Goal: Task Accomplishment & Management: Complete application form

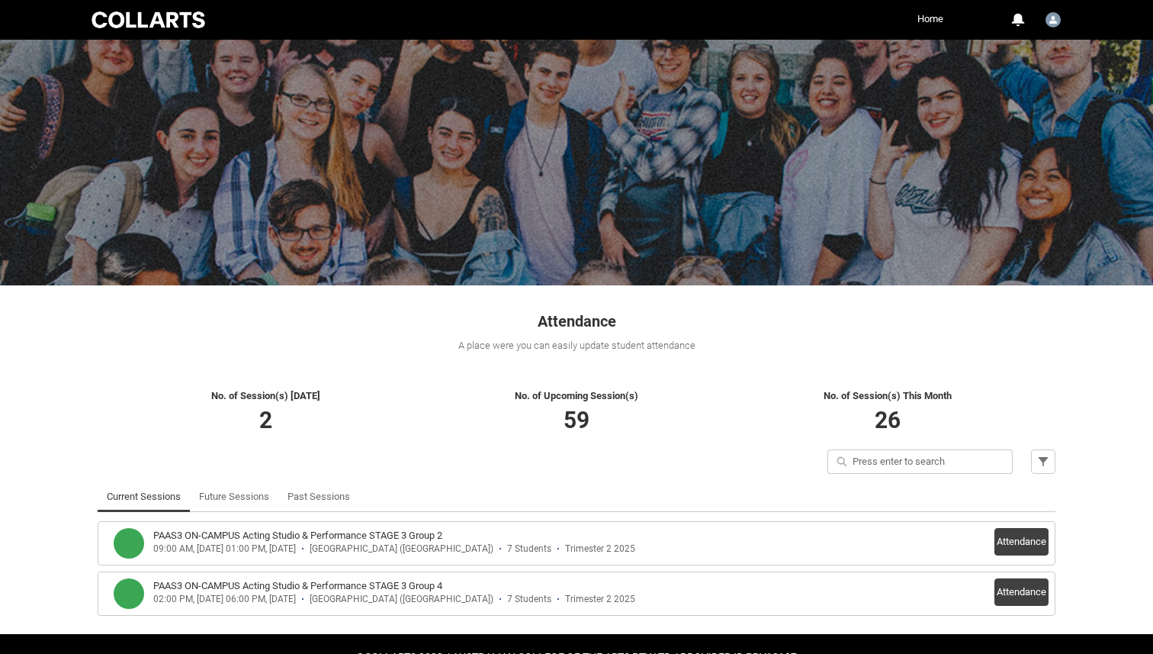
scroll to position [42, 0]
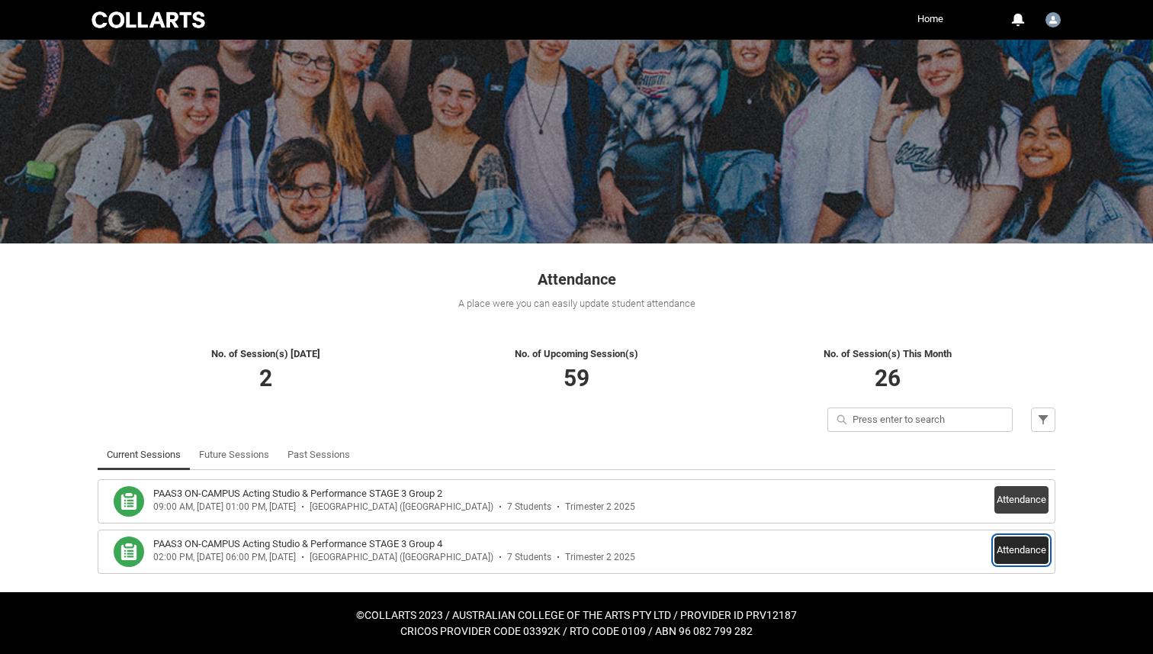
click at [1026, 546] on button "Attendance" at bounding box center [1022, 549] width 54 height 27
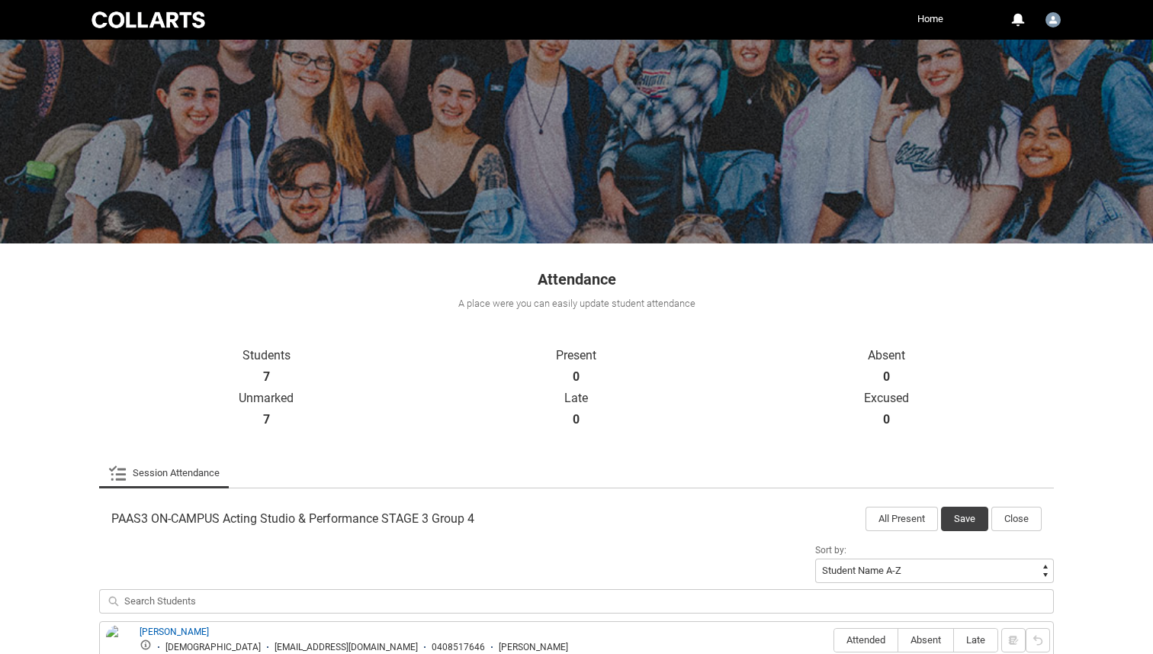
scroll to position [369, 0]
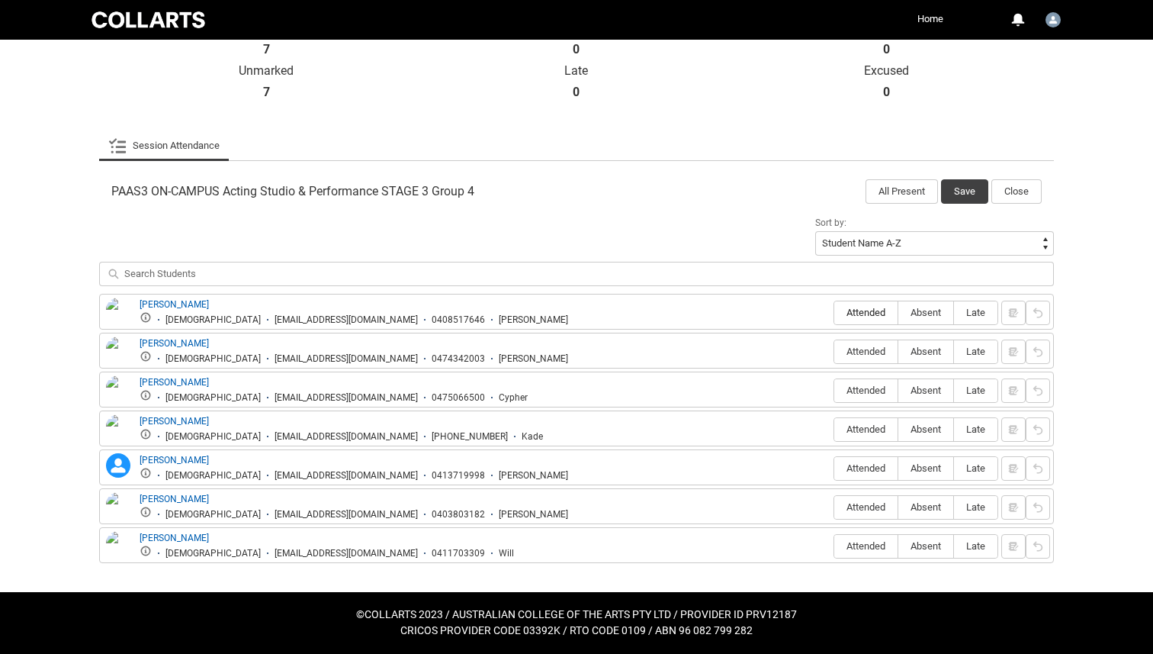
click at [866, 306] on label "Attended" at bounding box center [865, 313] width 63 height 24
click at [834, 312] on input "Attended" at bounding box center [834, 312] width 1 height 1
type lightning-radio-group "Attended"
radio input "true"
click at [924, 354] on span "Absent" at bounding box center [925, 350] width 55 height 11
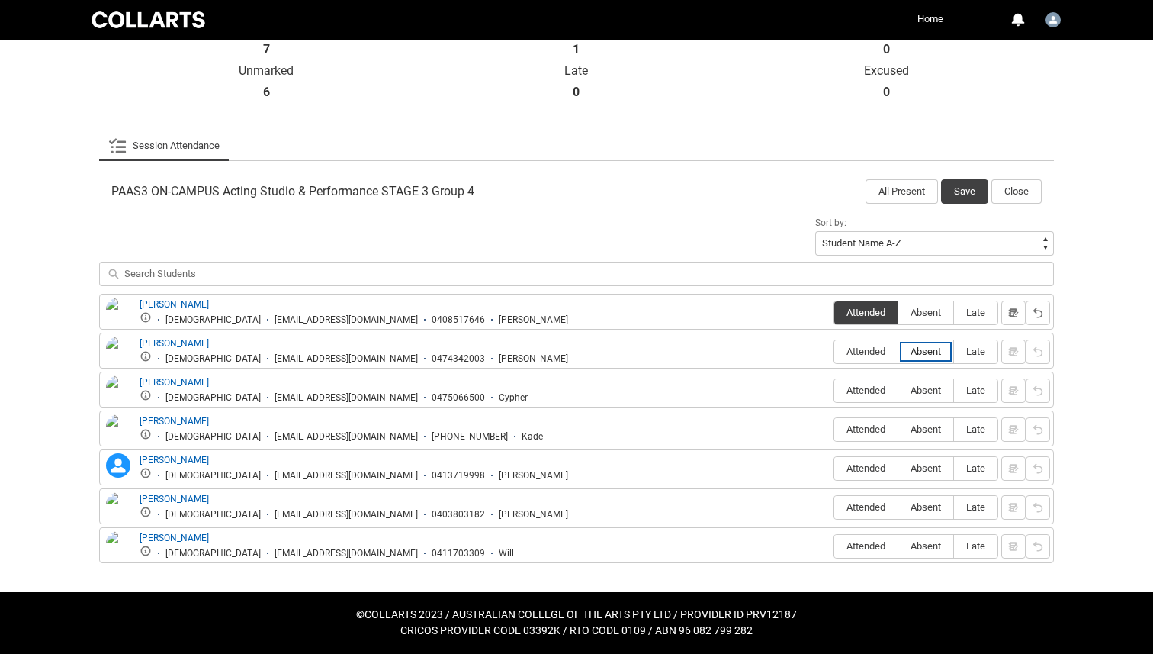
click at [898, 352] on input "Absent" at bounding box center [898, 351] width 1 height 1
type lightning-radio-group "Absent"
radio input "true"
click at [924, 382] on label "Absent" at bounding box center [925, 391] width 55 height 24
click at [898, 390] on input "Absent" at bounding box center [898, 390] width 1 height 1
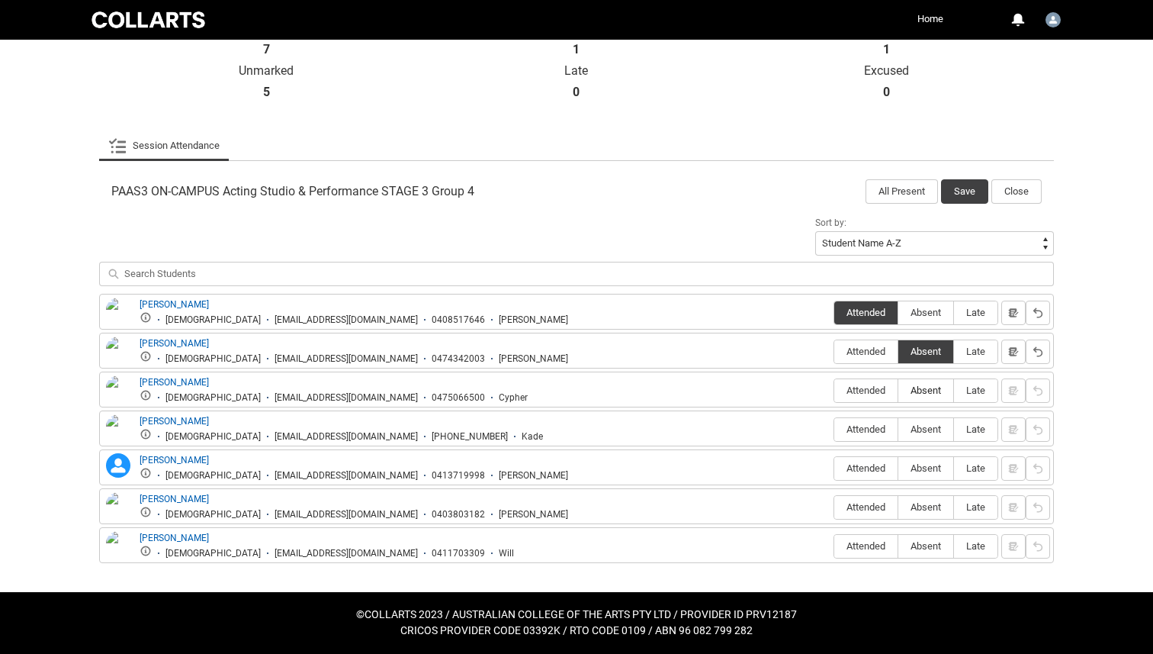
type lightning-radio-group "Absent"
radio input "true"
click at [863, 429] on span "Attended" at bounding box center [865, 428] width 63 height 11
click at [834, 429] on input "Attended" at bounding box center [834, 429] width 1 height 1
type lightning-radio-group "Attended"
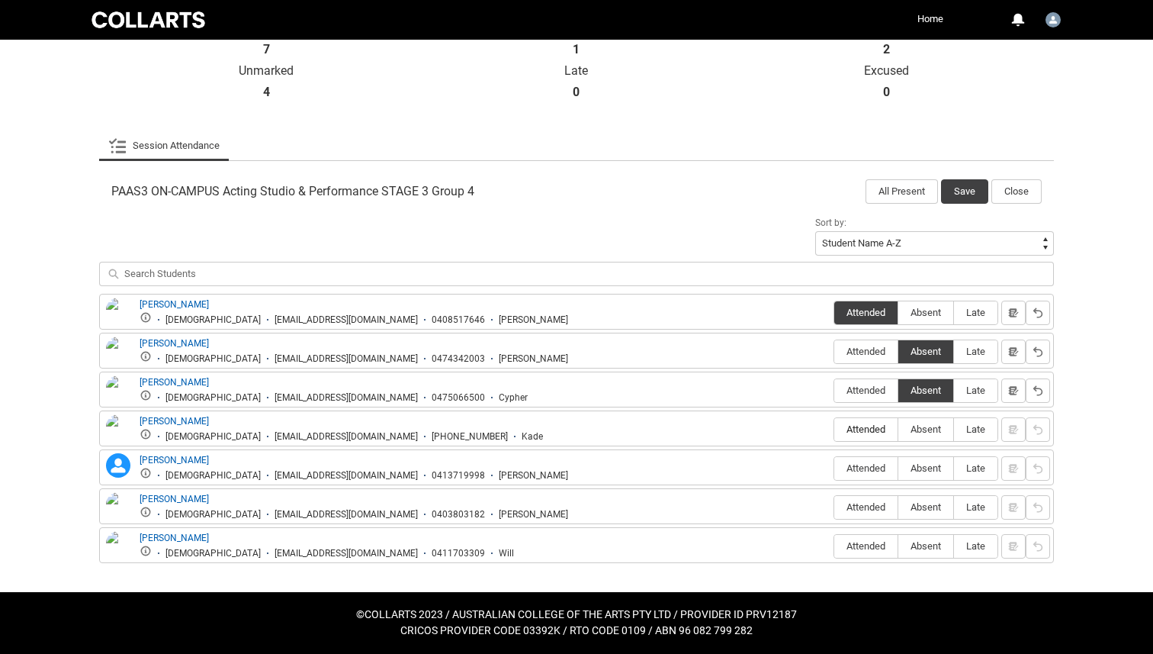
radio input "true"
click at [859, 471] on span "Attended" at bounding box center [865, 467] width 63 height 11
click at [834, 468] on input "Attended" at bounding box center [834, 468] width 1 height 1
type lightning-radio-group "Attended"
radio input "true"
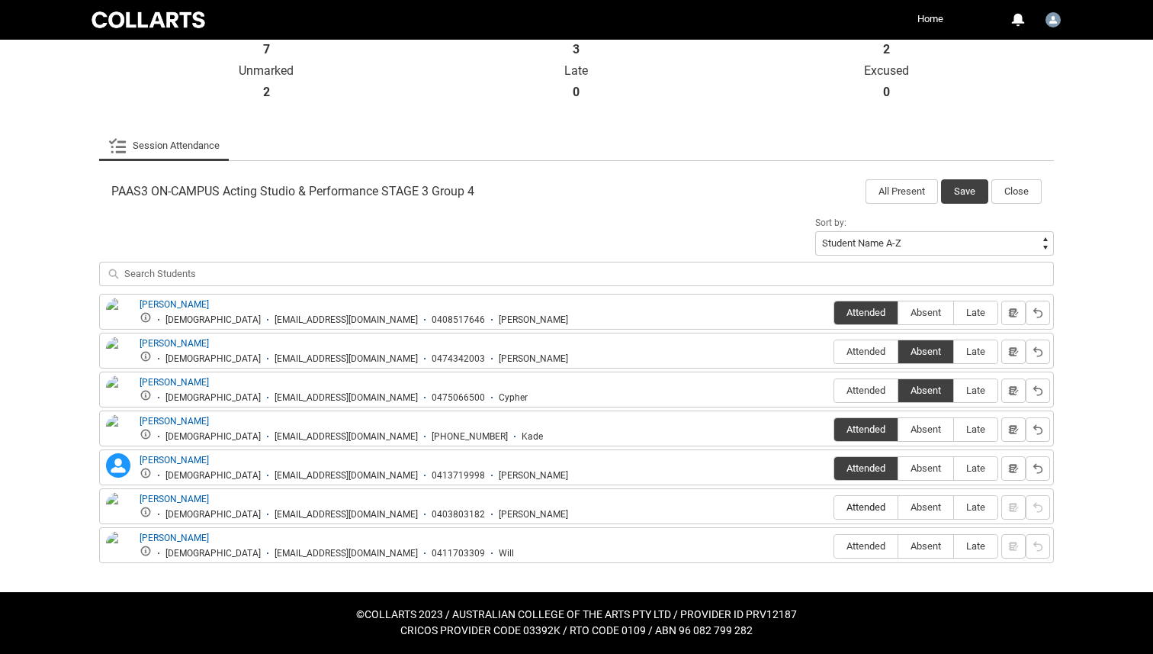
click at [870, 513] on span "Attended" at bounding box center [865, 506] width 63 height 11
click at [834, 507] on input "Attended" at bounding box center [834, 506] width 1 height 1
type lightning-radio-group "Attended"
radio input "true"
click at [870, 553] on label "Attended" at bounding box center [865, 547] width 63 height 24
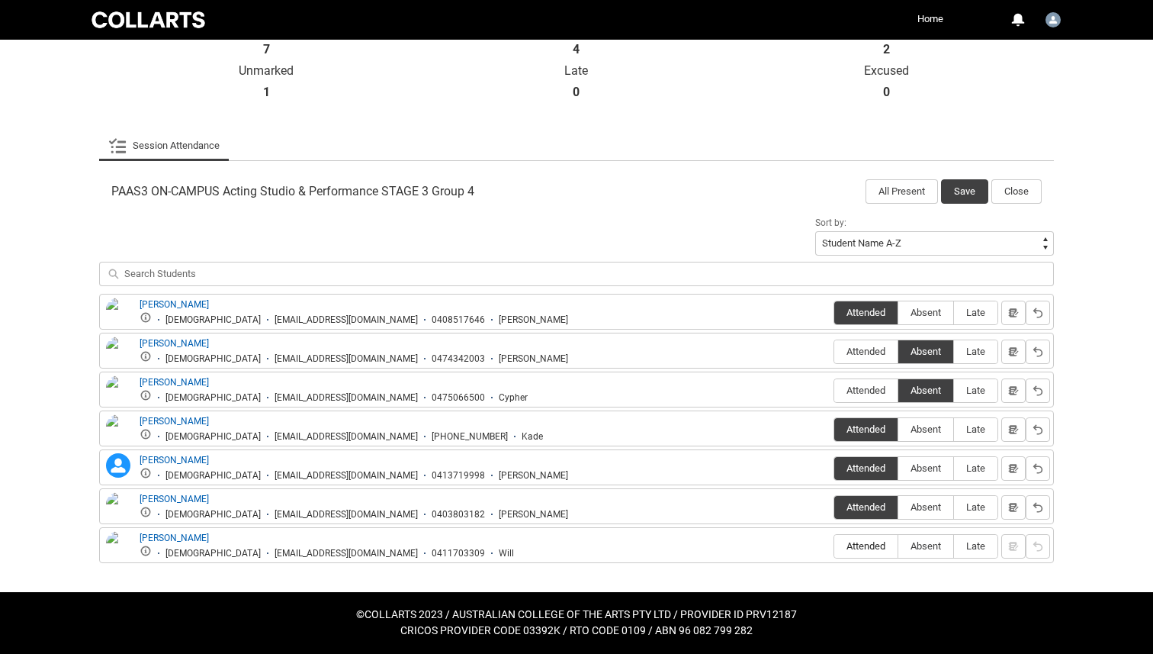
click at [834, 546] on input "Attended" at bounding box center [834, 545] width 1 height 1
type lightning-radio-group "Attended"
radio input "true"
click at [963, 188] on button "Save" at bounding box center [964, 191] width 47 height 24
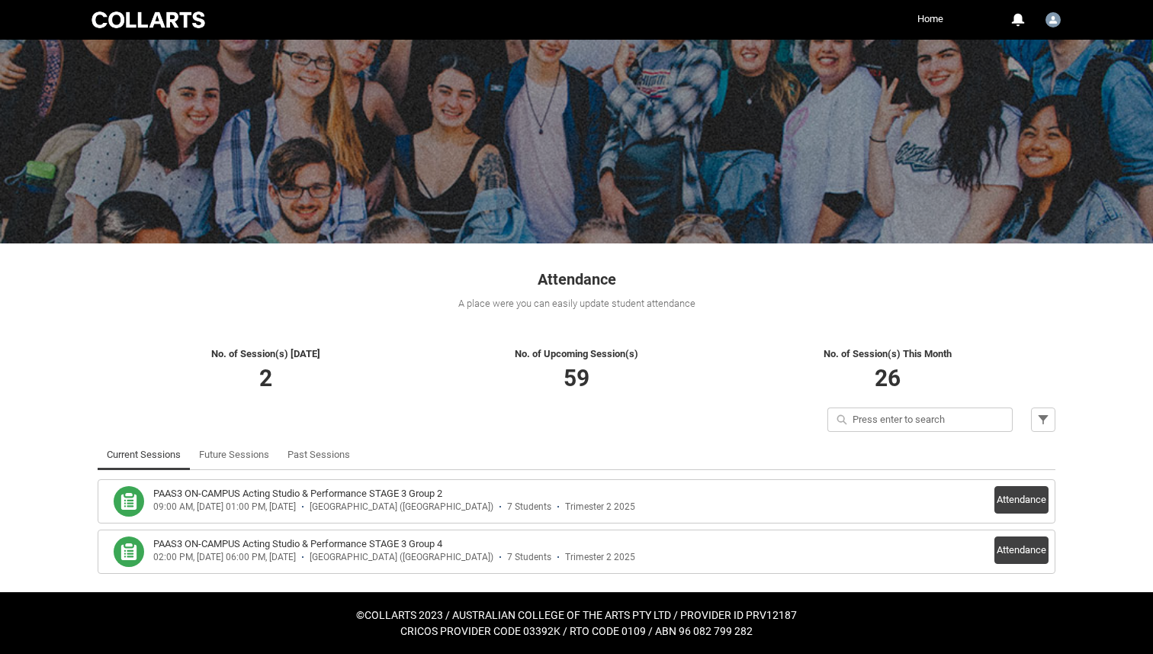
scroll to position [42, 0]
